Goal: Task Accomplishment & Management: Use online tool/utility

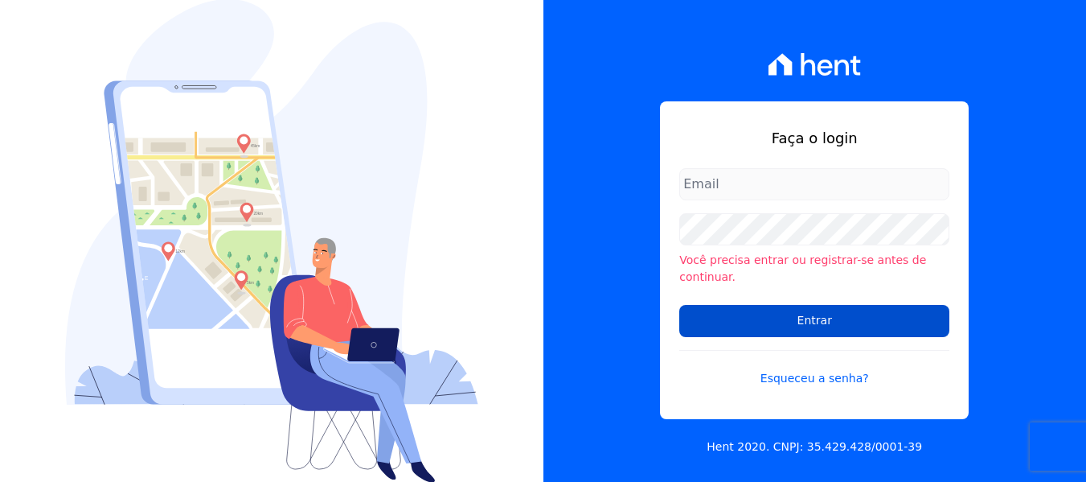
type input "maria.edinea@markaprime.com.br"
click at [880, 314] on input "Entrar" at bounding box center [814, 321] width 270 height 32
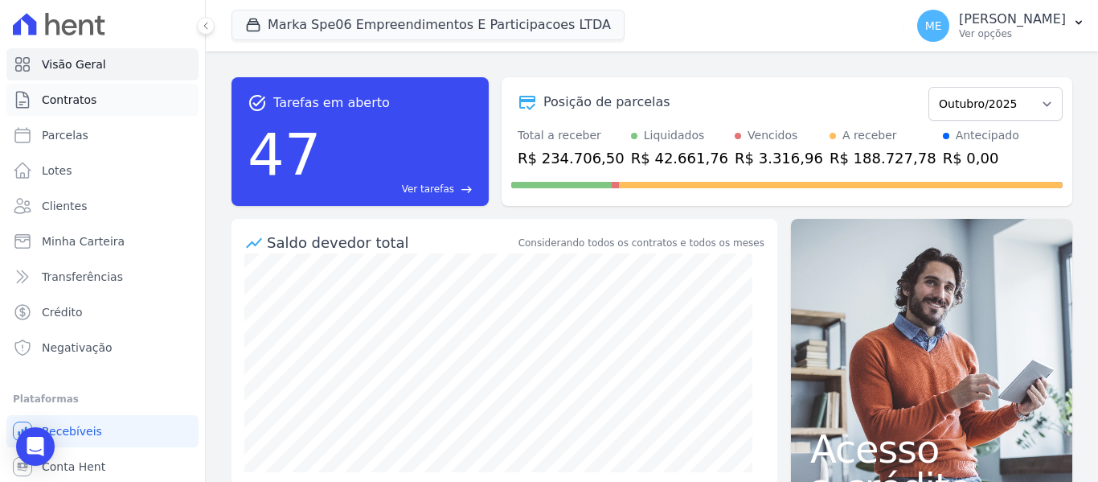
click at [88, 101] on span "Contratos" at bounding box center [69, 100] width 55 height 16
click at [1091, 14] on button "ME Maria Edinea Ver opções" at bounding box center [1002, 25] width 194 height 45
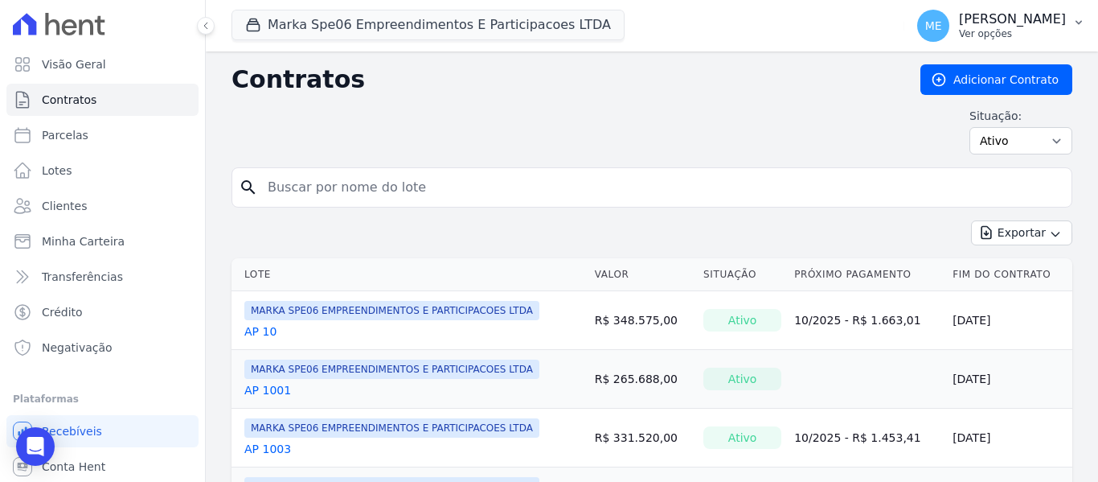
click at [1077, 20] on icon "button" at bounding box center [1079, 22] width 13 height 13
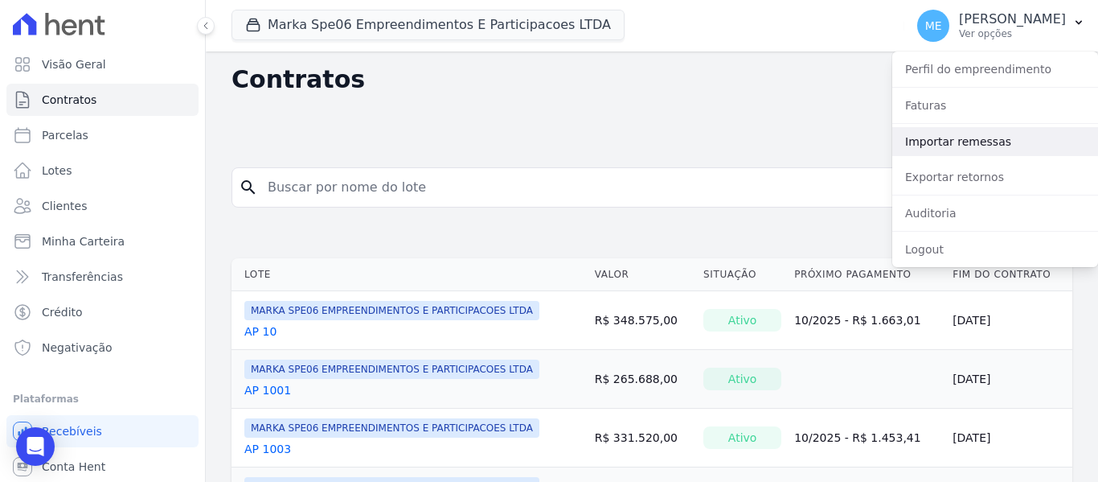
click at [982, 144] on link "Importar remessas" at bounding box center [995, 141] width 206 height 29
click at [981, 141] on link "Importar remessas" at bounding box center [995, 141] width 206 height 29
click at [951, 142] on link "Importar remessas" at bounding box center [995, 141] width 206 height 29
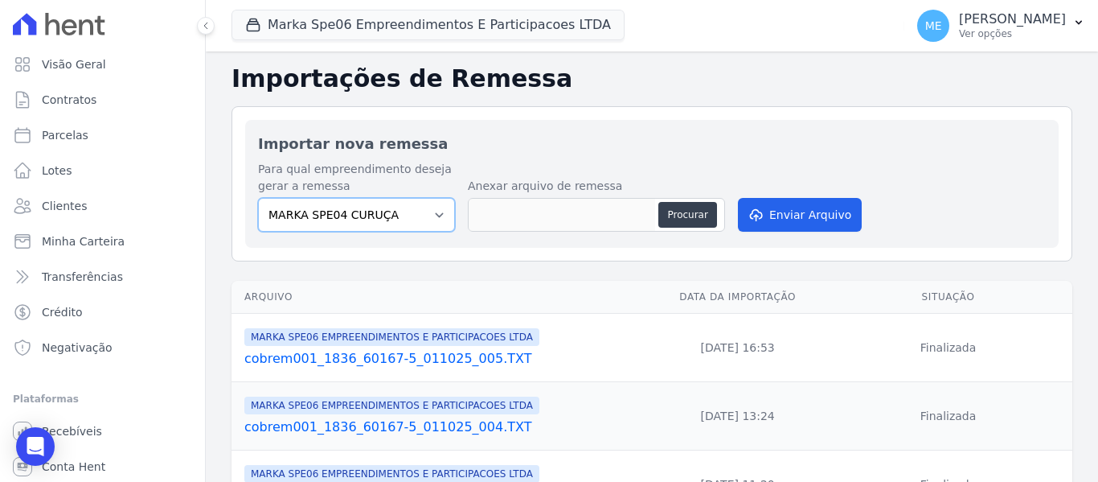
click at [435, 206] on select "MARKA SPE04 CURUÇA MARKA SPE06 EMPREENDIMENTOS E PARTICIPACOES LTDA MK SPE01 PE…" at bounding box center [356, 215] width 197 height 34
select select "39995bf4-9ae3-4619-a753-9d7f943d9086"
click at [258, 198] on select "MARKA SPE04 CURUÇA MARKA SPE06 EMPREENDIMENTOS E PARTICIPACOES LTDA MK SPE01 PE…" at bounding box center [356, 215] width 197 height 34
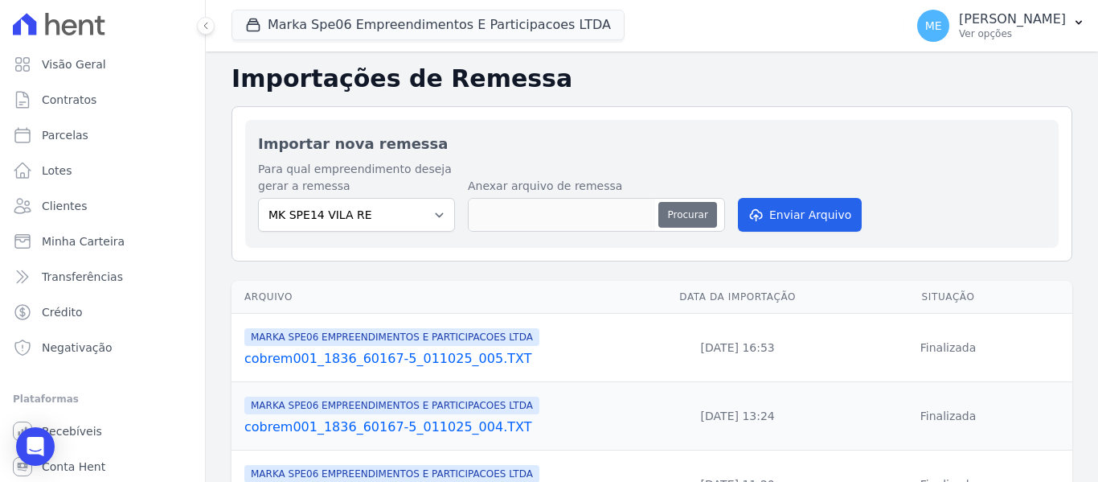
click at [683, 217] on button "Procurar" at bounding box center [687, 215] width 58 height 26
type input "cobrem001_1836_60167-5_081025_004.TXT"
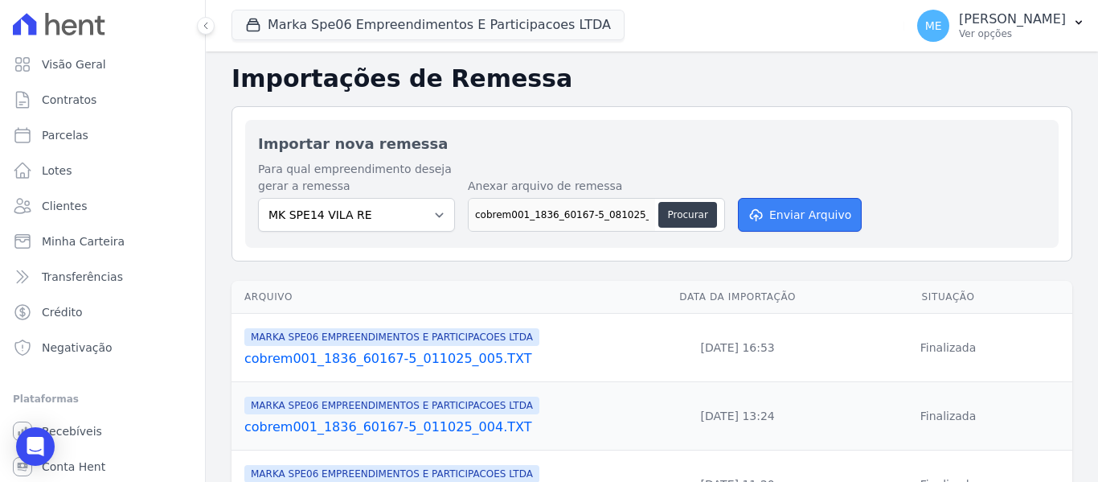
click at [822, 209] on button "Enviar Arquivo" at bounding box center [800, 215] width 124 height 34
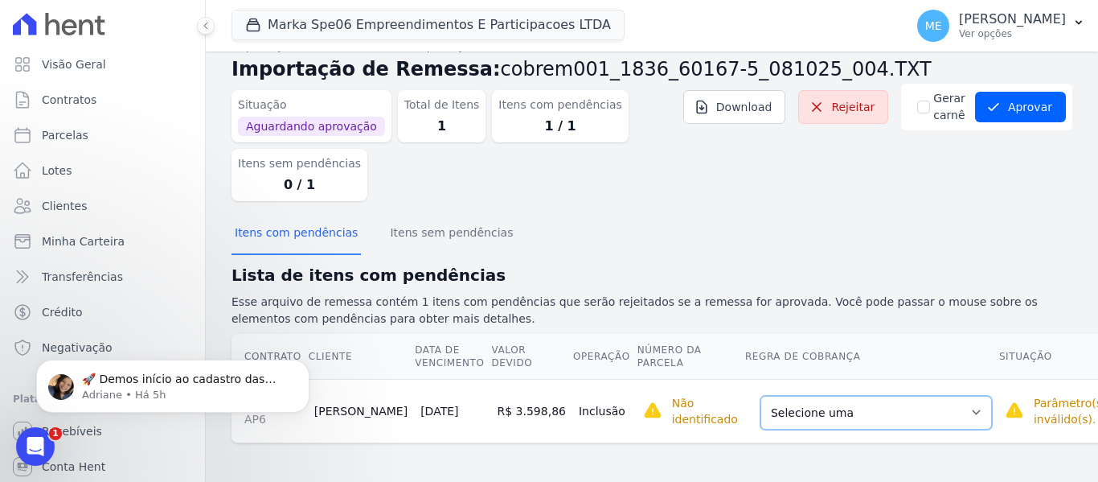
click at [909, 413] on select "Selecione uma Nova Parcela Avulsa Parcela Avulsa Existente Parcela Normal (1 X …" at bounding box center [877, 413] width 232 height 34
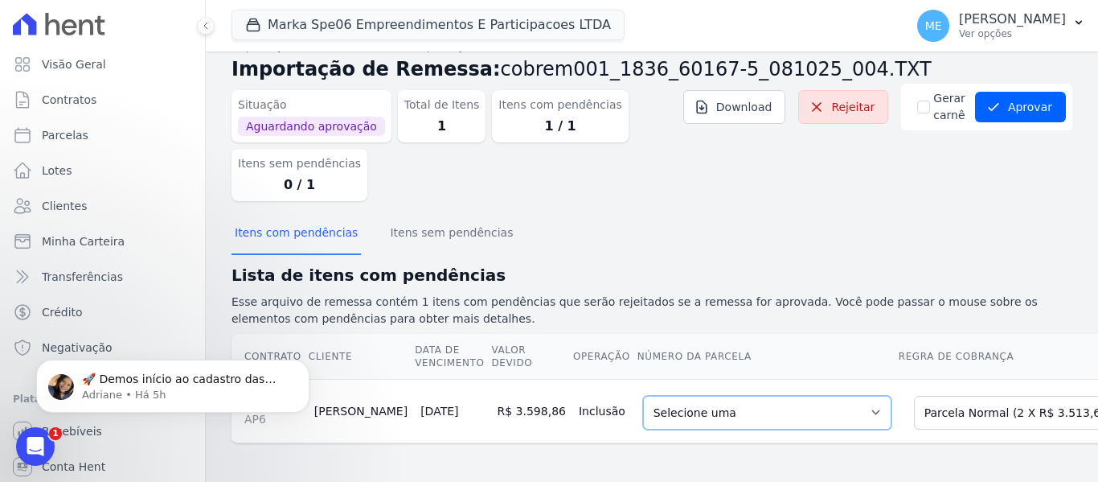
click at [794, 416] on select "Selecione uma 1 - [DATE] - R$ 3.513,65 - Agendado 2 - [DATE] - R$ 3.513,65 - Ag…" at bounding box center [767, 413] width 248 height 34
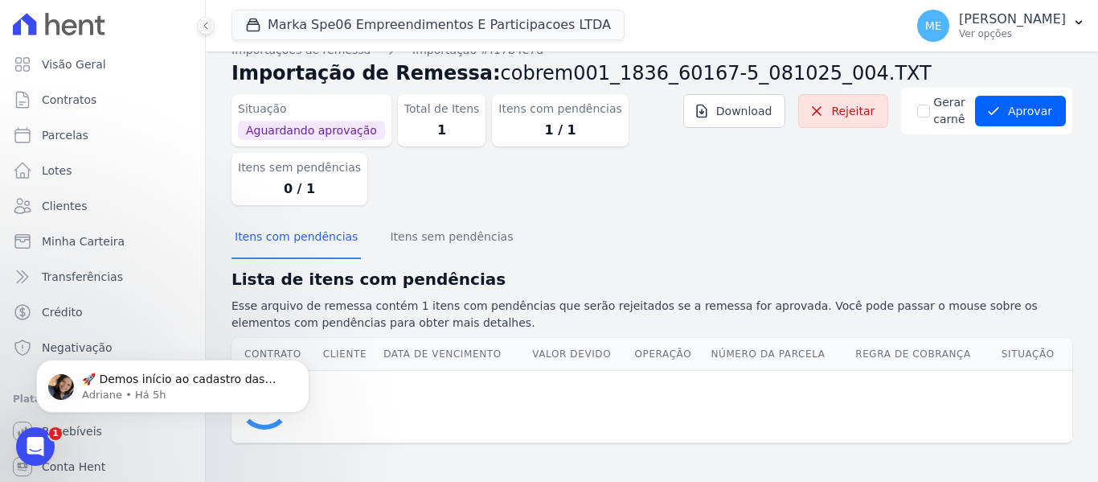
scroll to position [27, 0]
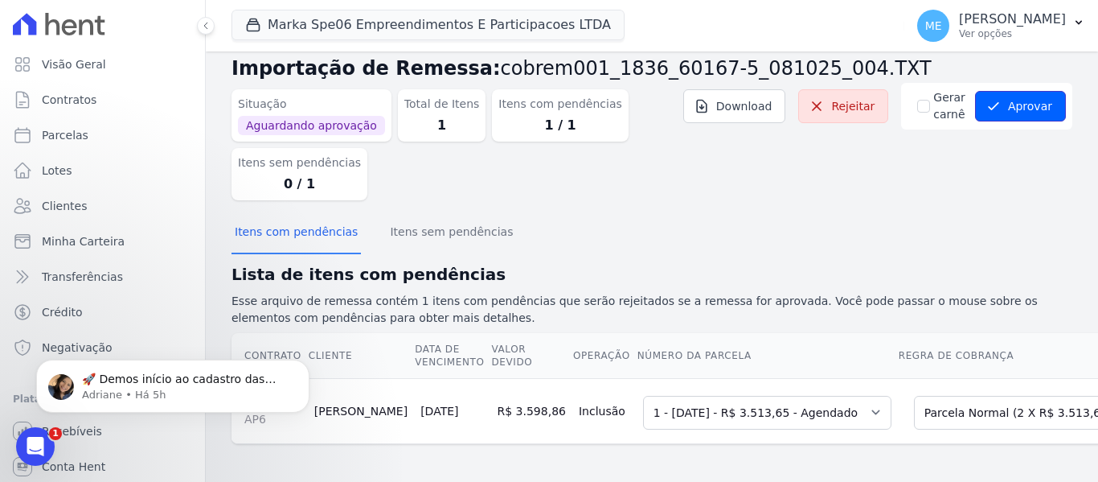
click at [1029, 114] on button "Aprovar" at bounding box center [1020, 106] width 91 height 31
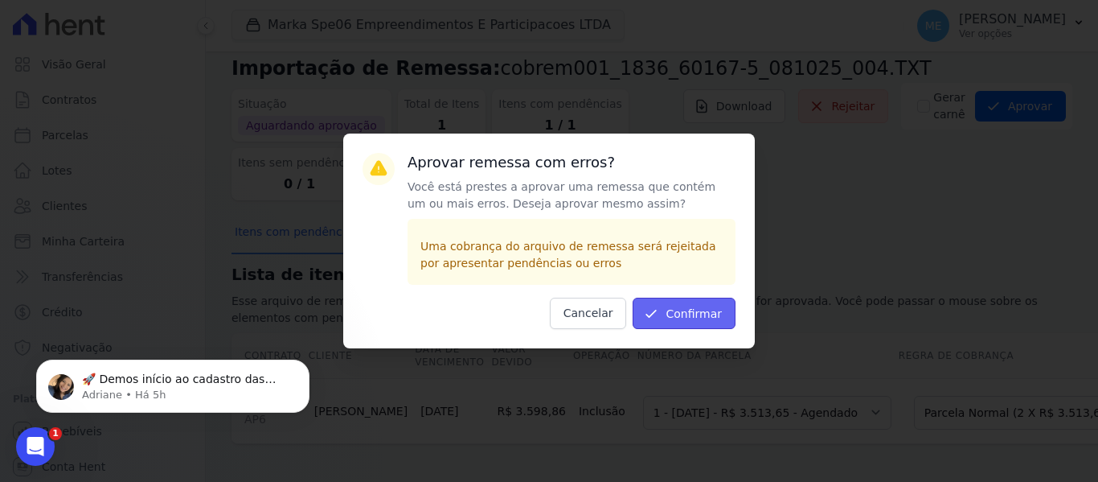
click at [716, 309] on button "Confirmar" at bounding box center [684, 312] width 103 height 31
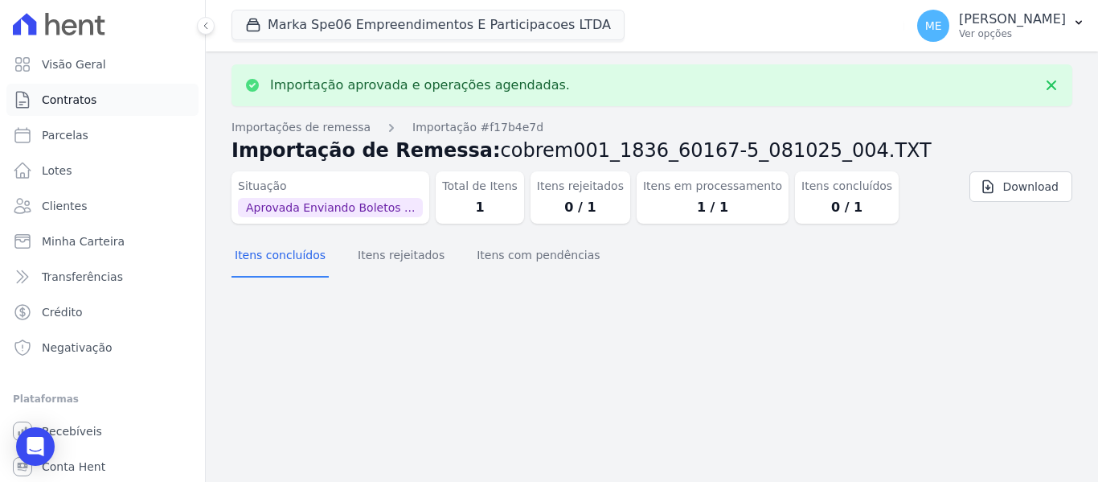
click at [64, 99] on span "Contratos" at bounding box center [69, 100] width 55 height 16
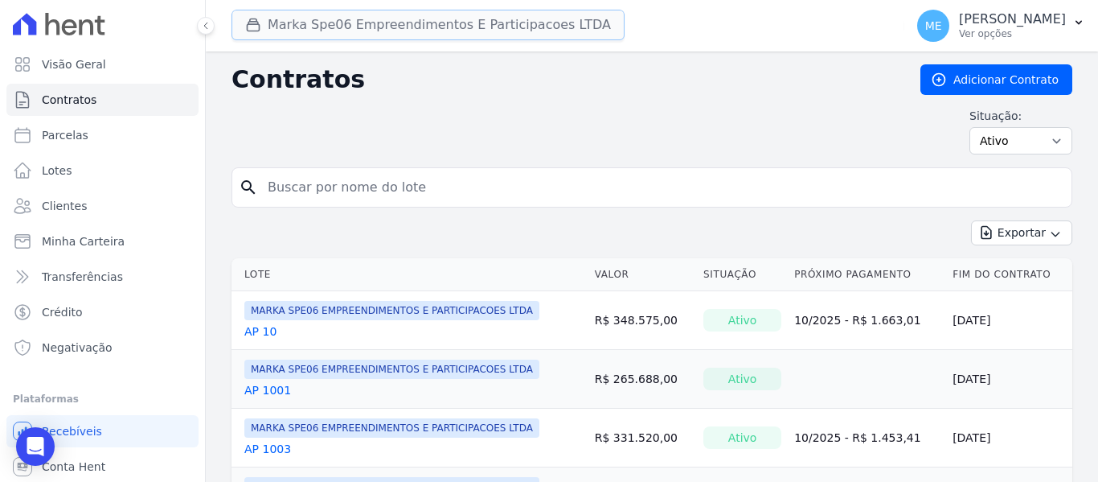
click at [341, 20] on button "Marka Spe06 Empreendimentos E Participacoes LTDA" at bounding box center [428, 25] width 393 height 31
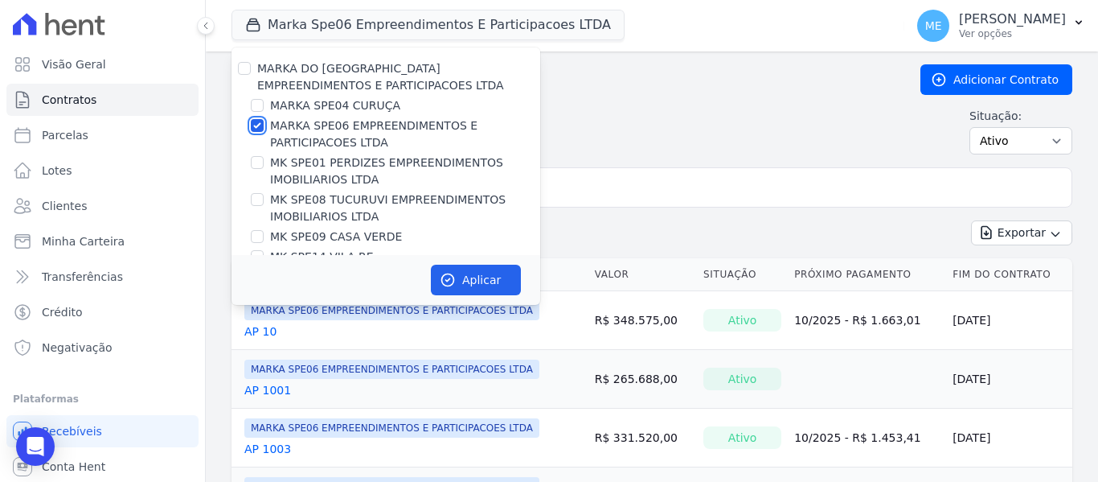
click at [256, 121] on input "MARKA SPE06 EMPREENDIMENTOS E PARTICIPACOES LTDA" at bounding box center [257, 125] width 13 height 13
checkbox input "false"
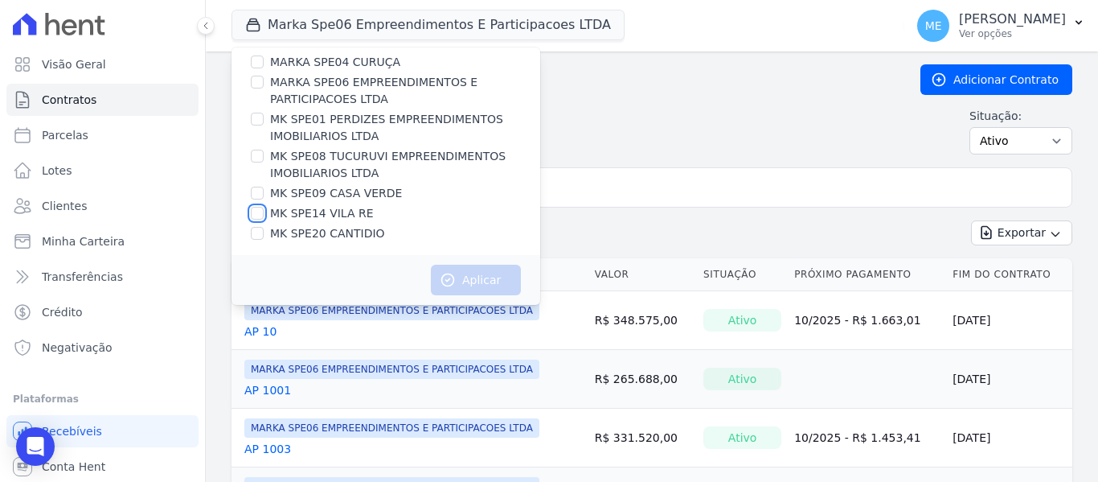
click at [258, 213] on input "MK SPE14 VILA RE" at bounding box center [257, 213] width 13 height 13
checkbox input "true"
click at [474, 276] on button "Aplicar" at bounding box center [476, 280] width 90 height 31
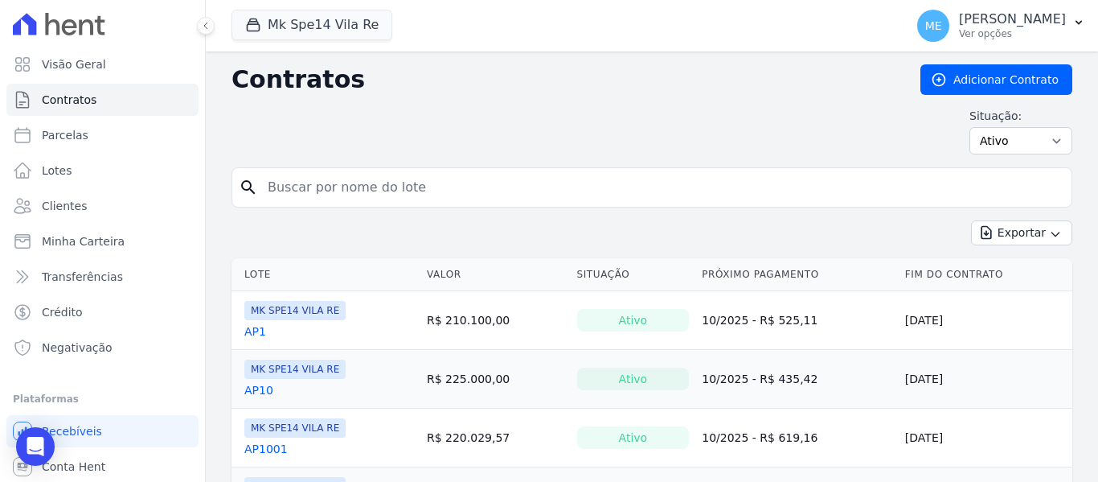
click at [592, 185] on input "search" at bounding box center [661, 187] width 807 height 32
click at [330, 183] on input "search" at bounding box center [661, 187] width 807 height 32
type input "ap6"
click at [255, 334] on link "AP6" at bounding box center [255, 331] width 22 height 16
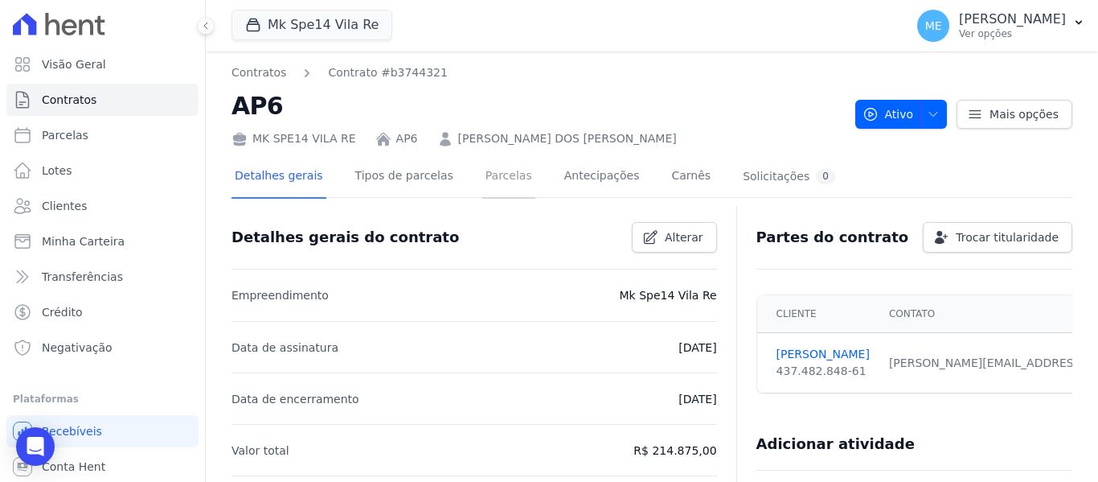
click at [502, 173] on link "Parcelas" at bounding box center [508, 177] width 53 height 43
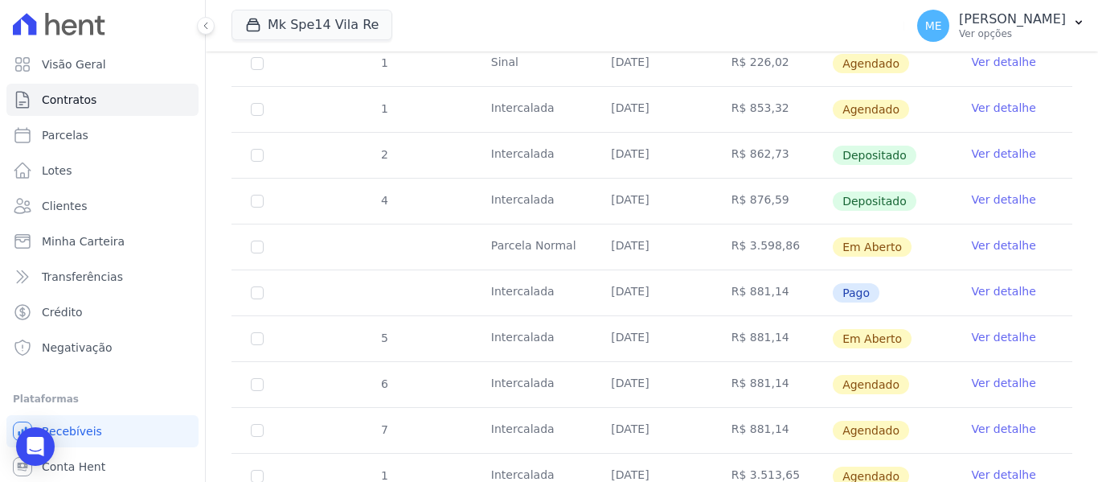
scroll to position [322, 0]
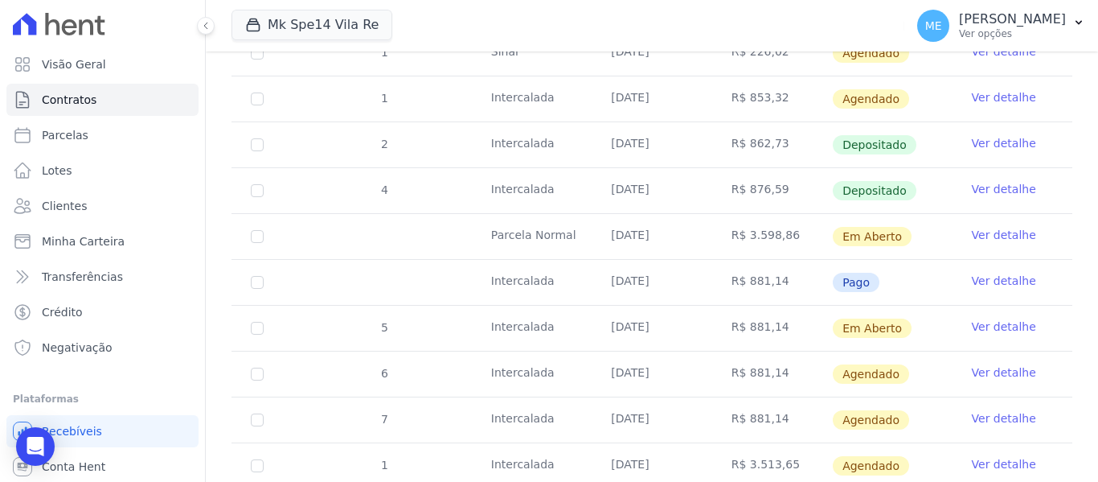
click at [987, 227] on link "Ver detalhe" at bounding box center [1004, 235] width 64 height 16
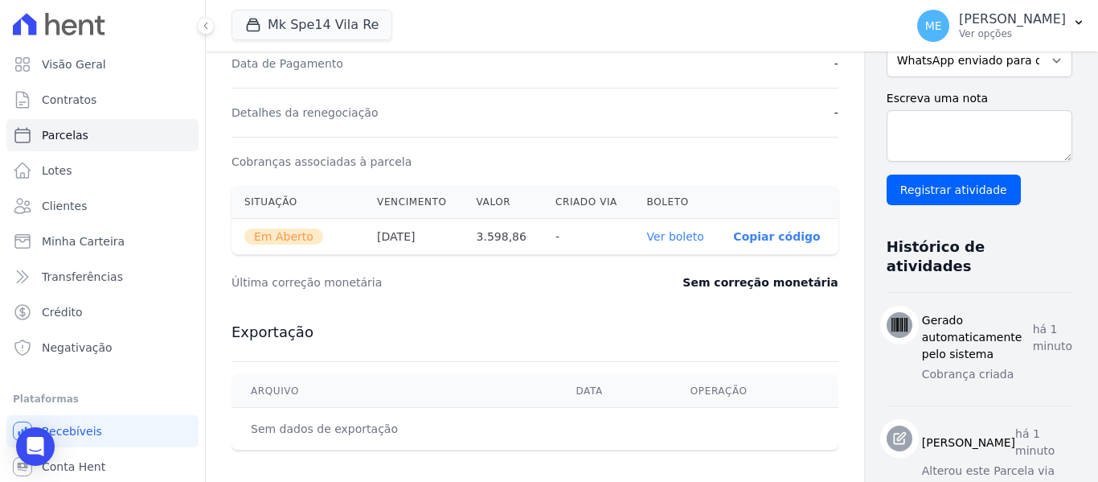
scroll to position [482, 0]
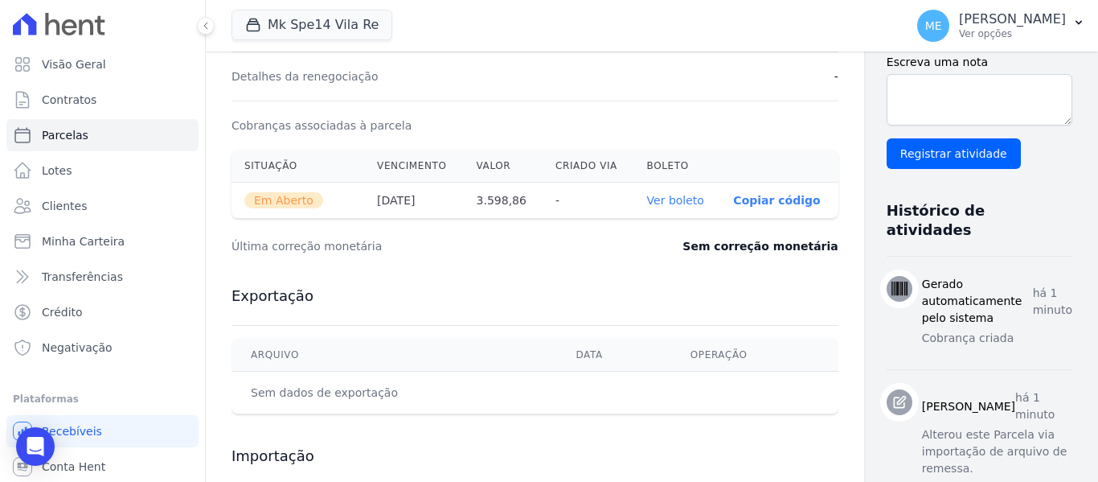
click at [647, 201] on link "Ver boleto" at bounding box center [675, 200] width 57 height 13
